Goal: Task Accomplishment & Management: Complete application form

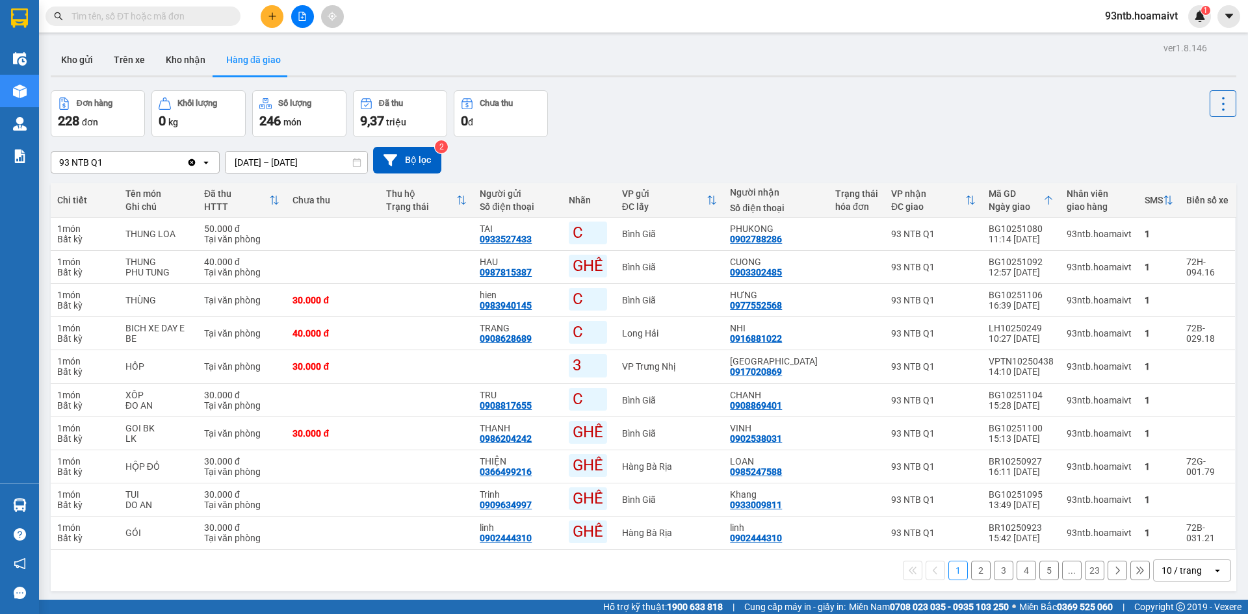
click at [128, 10] on input "text" at bounding box center [147, 16] width 153 height 14
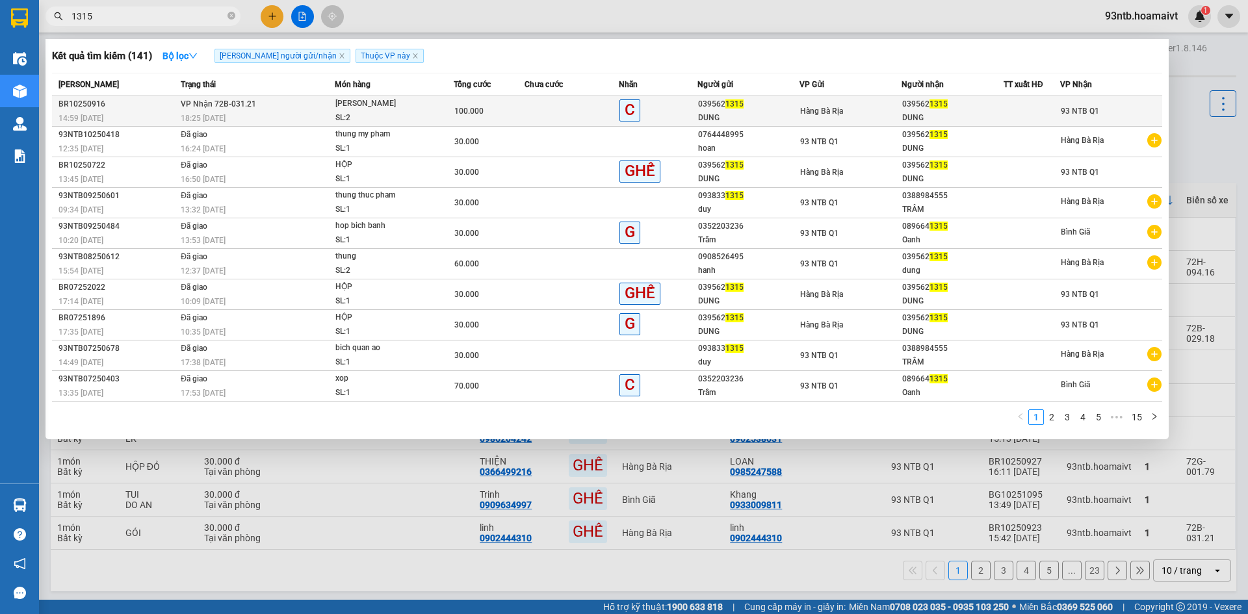
type input "1315"
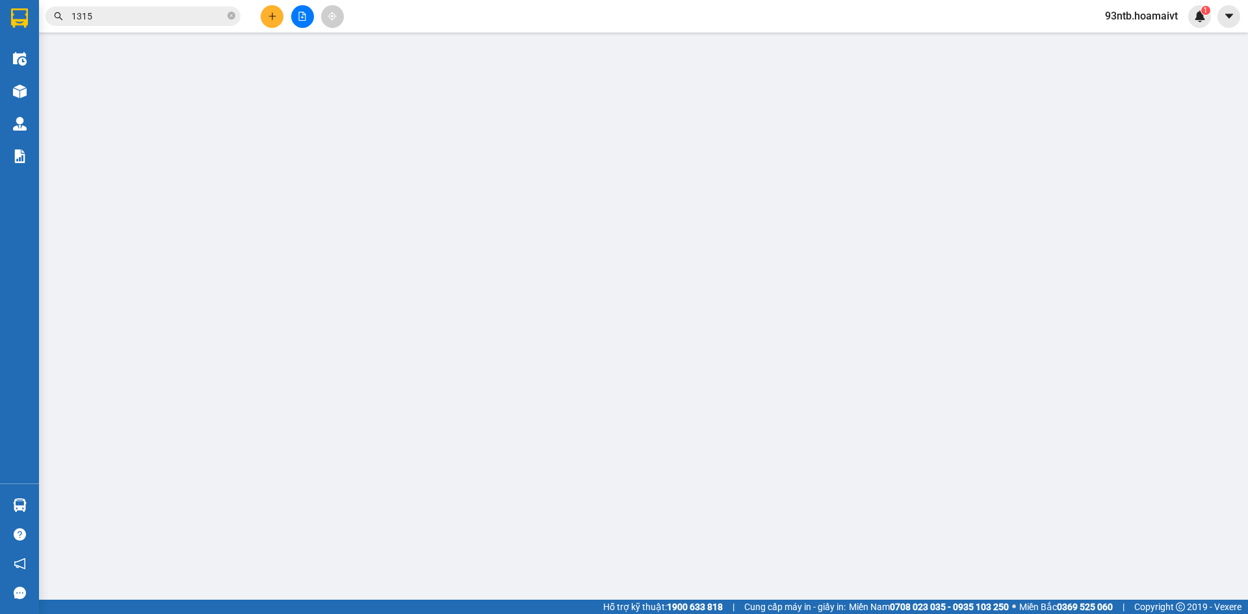
type input "0395621315"
type input "DUNG"
type input "079302033618"
type input "0395621315"
type input "DUNG"
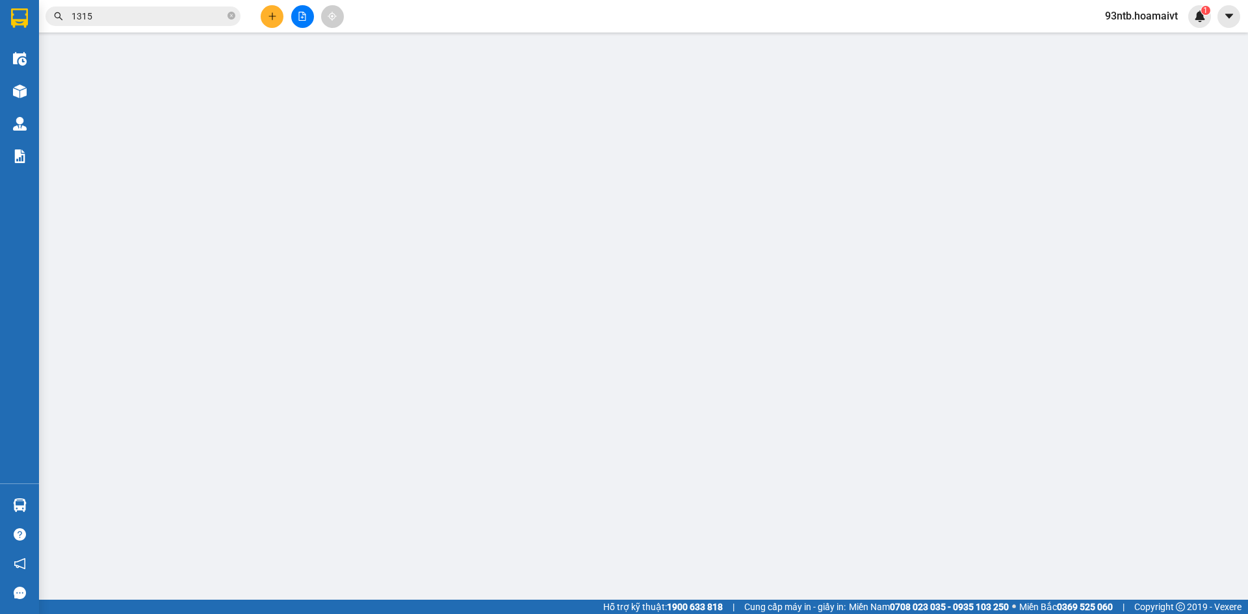
type input "079302033618"
type input "100.000"
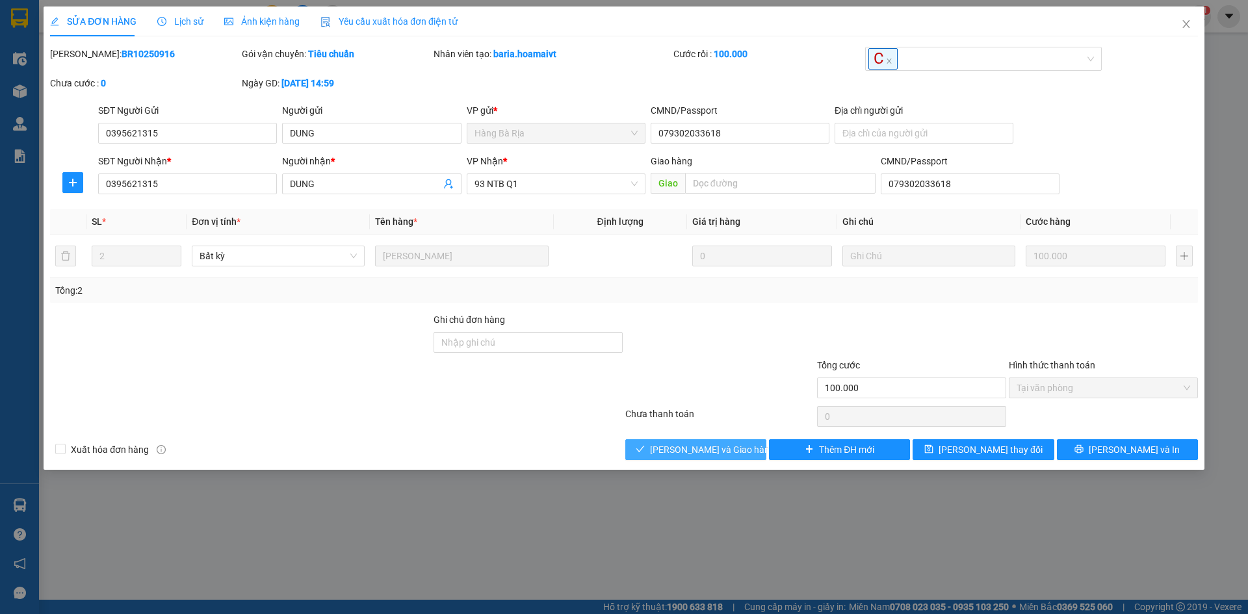
click at [719, 453] on span "Lưu và Giao hàng" at bounding box center [712, 449] width 125 height 14
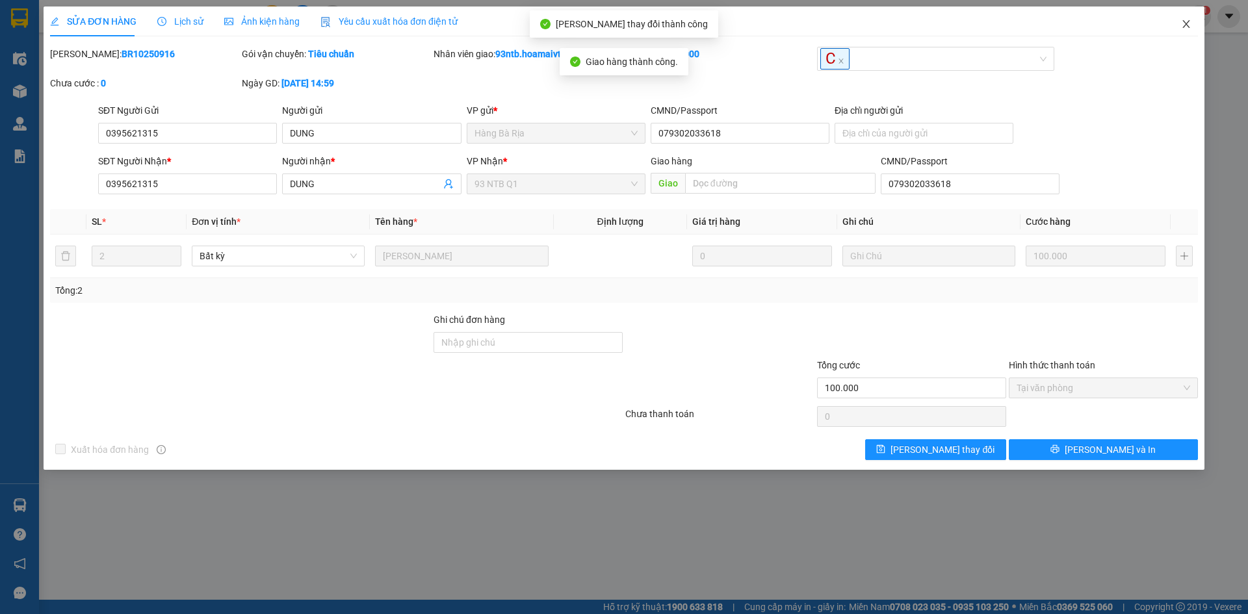
click at [1186, 14] on span "Close" at bounding box center [1186, 24] width 36 height 36
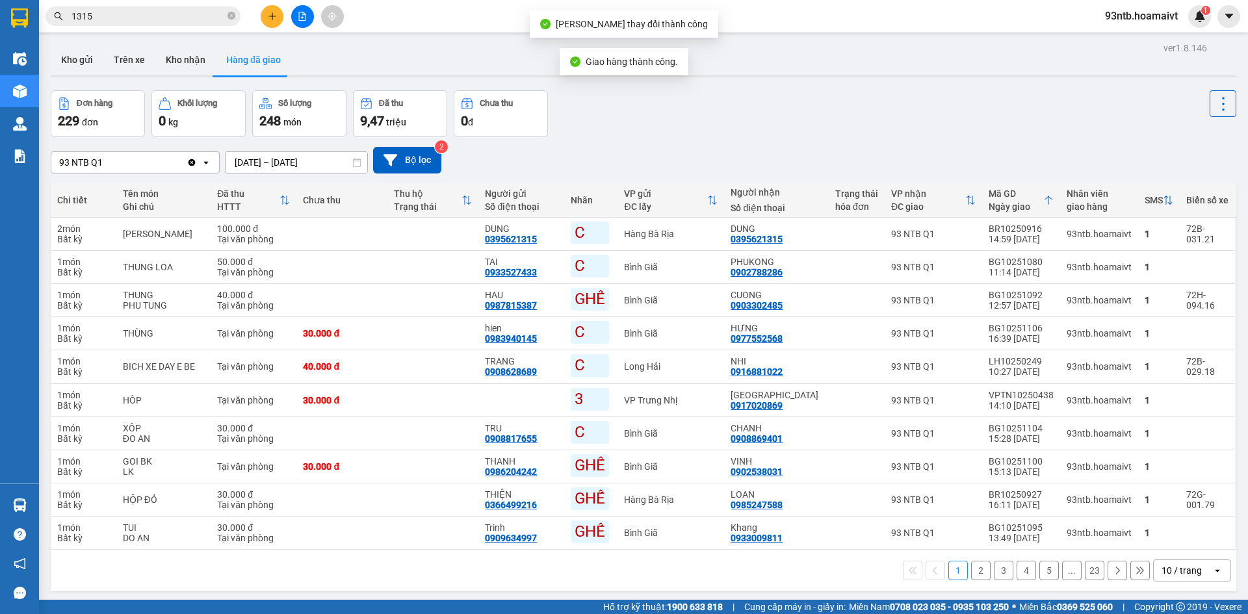
click at [99, 13] on input "1315" at bounding box center [147, 16] width 153 height 14
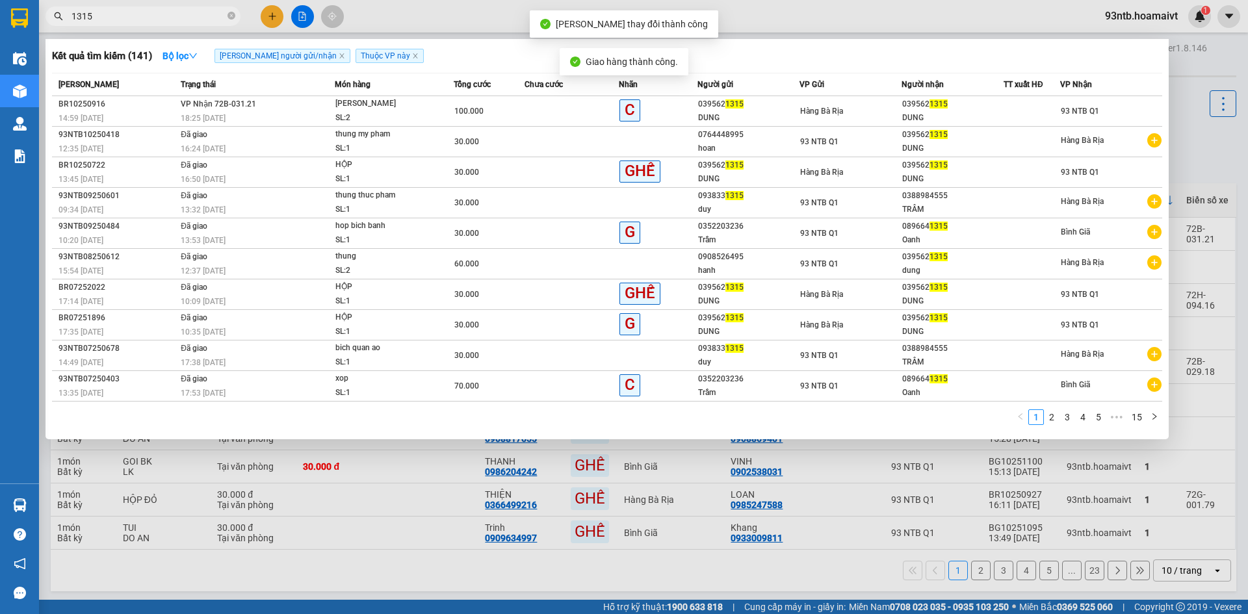
click at [99, 13] on input "1315" at bounding box center [147, 16] width 153 height 14
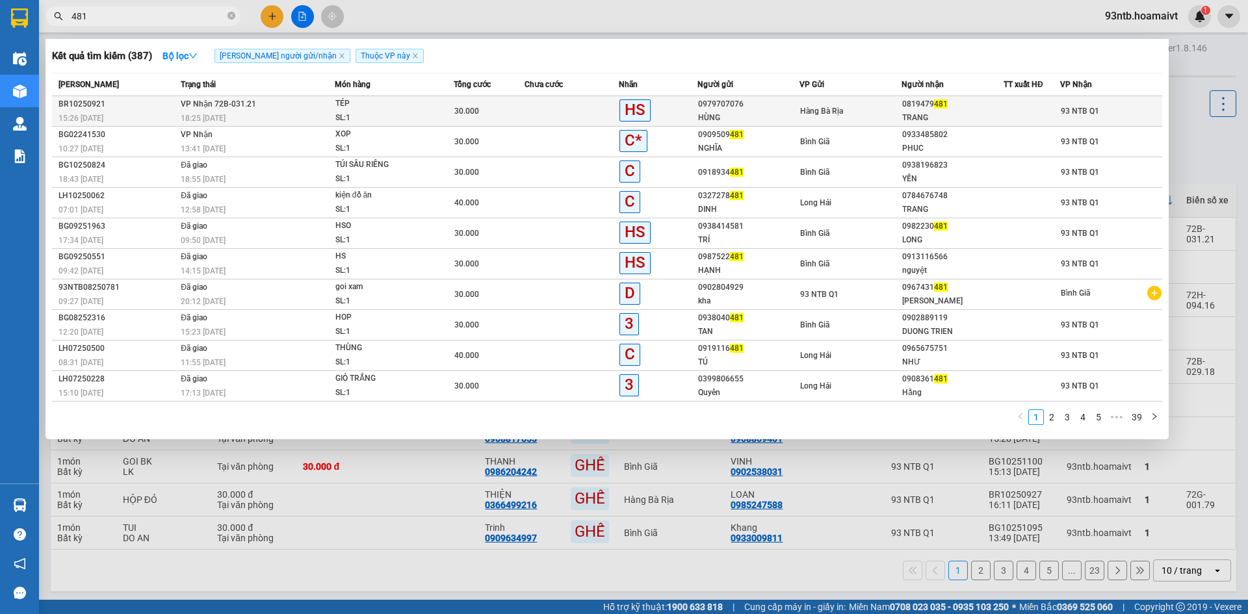
type input "481"
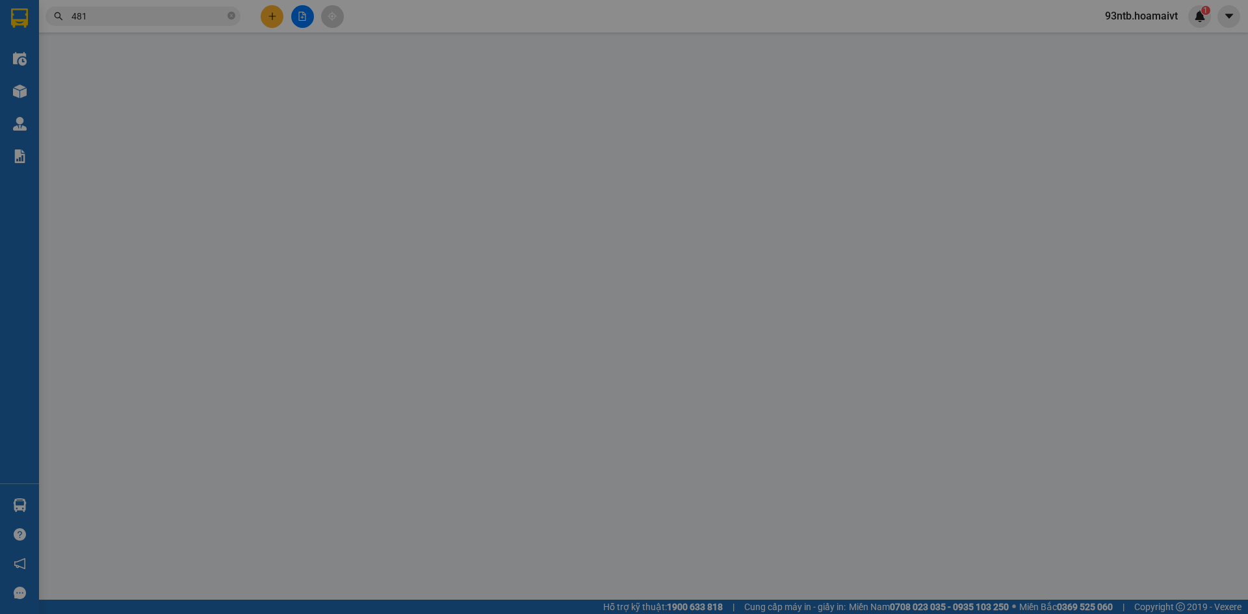
type input "0979707076"
type input "HÙNG"
type input "0819479481"
type input "TRANG"
type input "30.000"
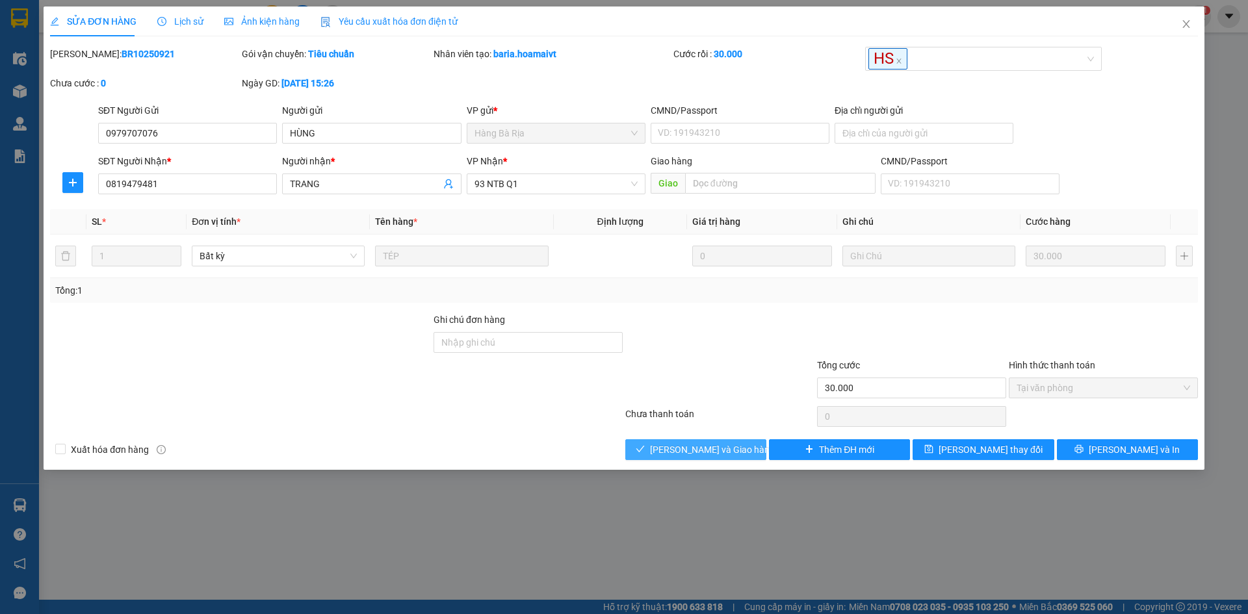
click at [669, 448] on span "Lưu và Giao hàng" at bounding box center [712, 449] width 125 height 14
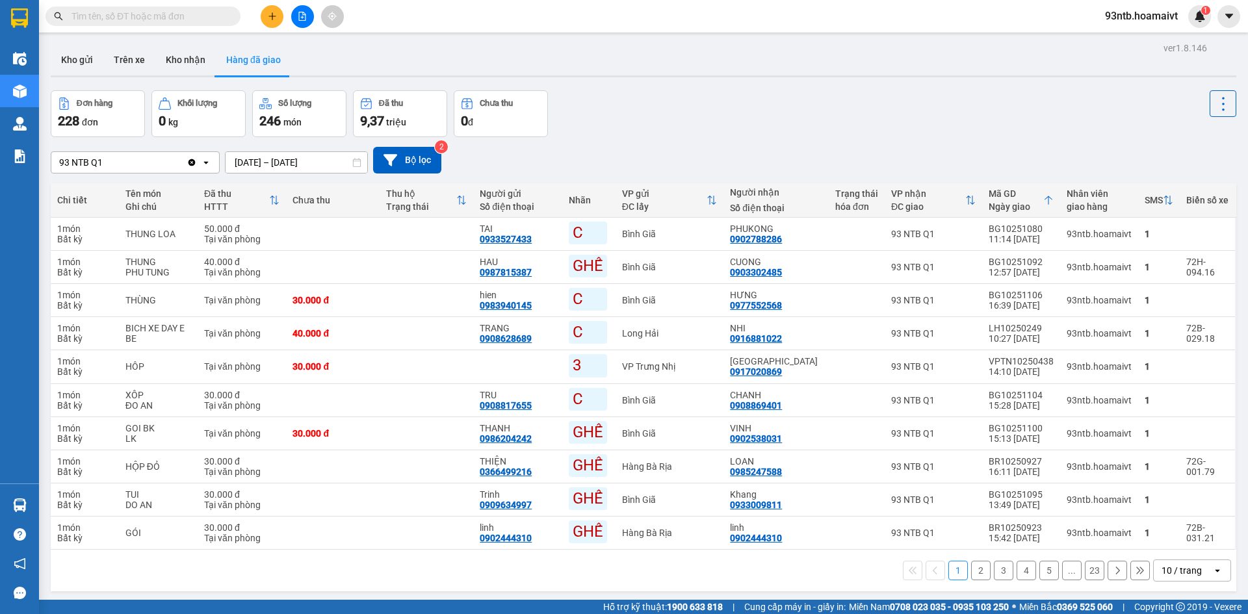
click at [192, 13] on input "text" at bounding box center [147, 16] width 153 height 14
